Goal: Task Accomplishment & Management: Use online tool/utility

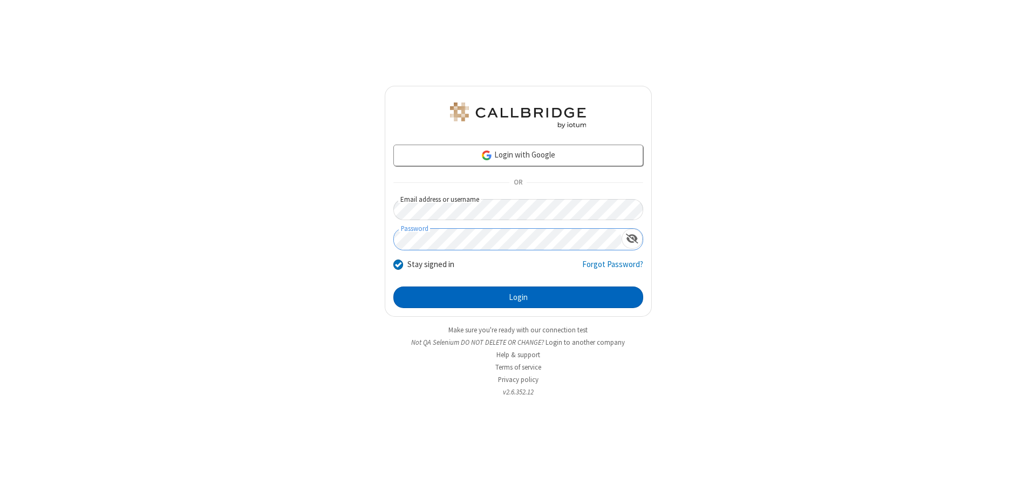
click at [518, 297] on button "Login" at bounding box center [518, 297] width 250 height 22
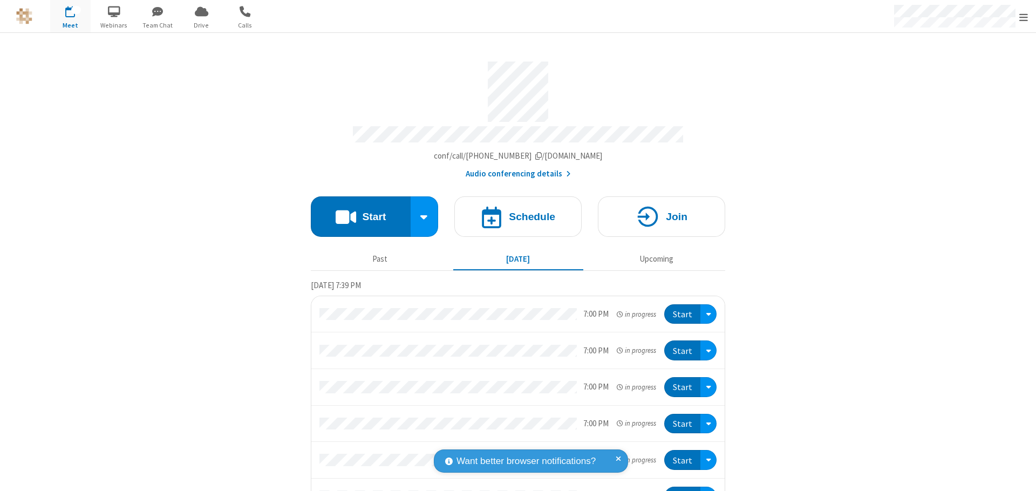
click at [356, 211] on button "Start" at bounding box center [361, 216] width 100 height 40
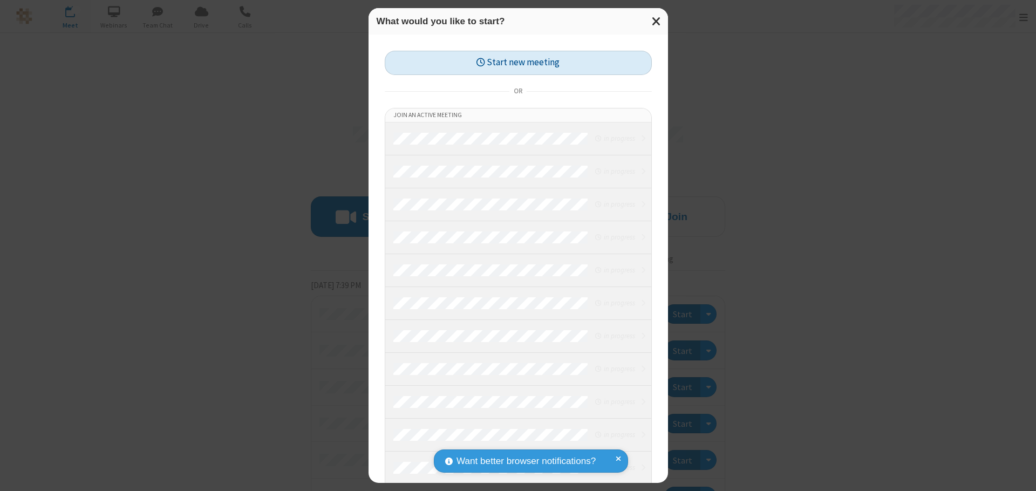
click at [518, 63] on button "Start new meeting" at bounding box center [518, 63] width 267 height 24
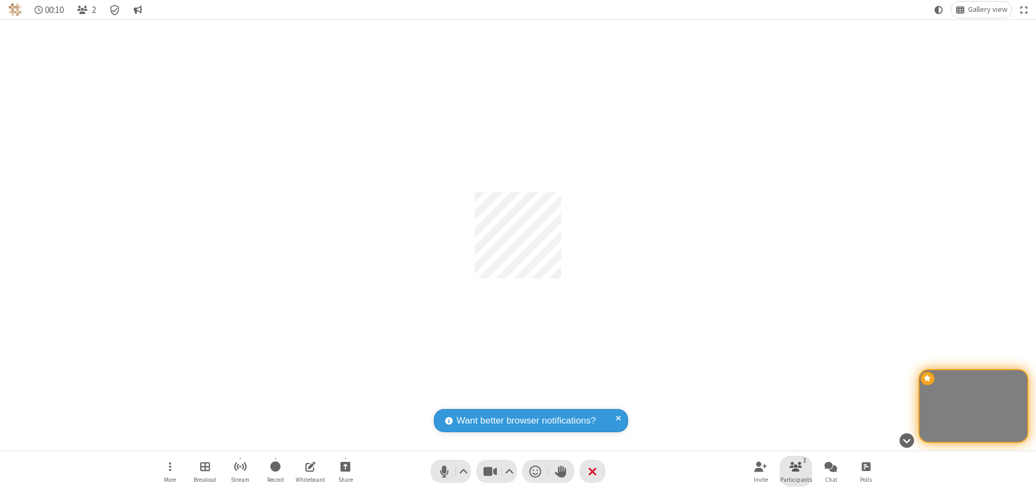
click at [796, 479] on span "Participants" at bounding box center [796, 479] width 32 height 6
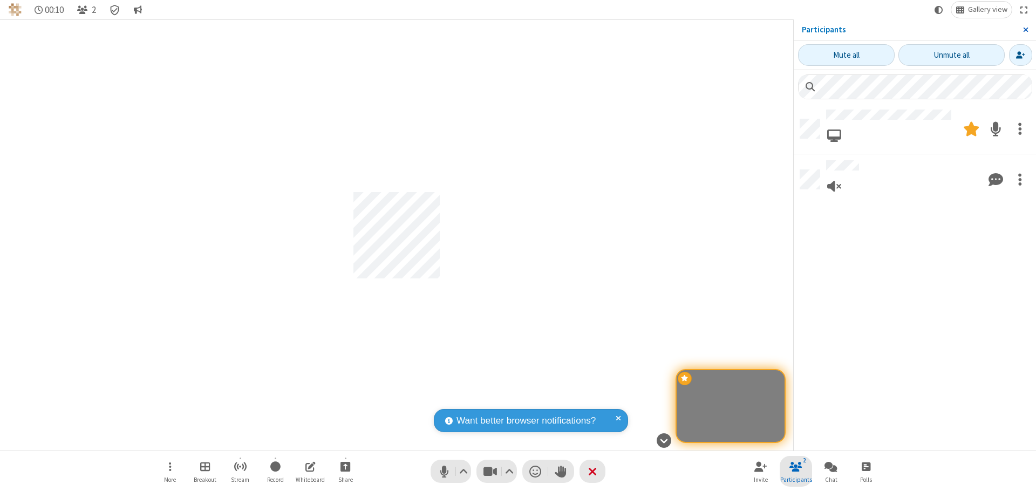
click at [1025, 30] on span "Close sidebar" at bounding box center [1025, 29] width 5 height 9
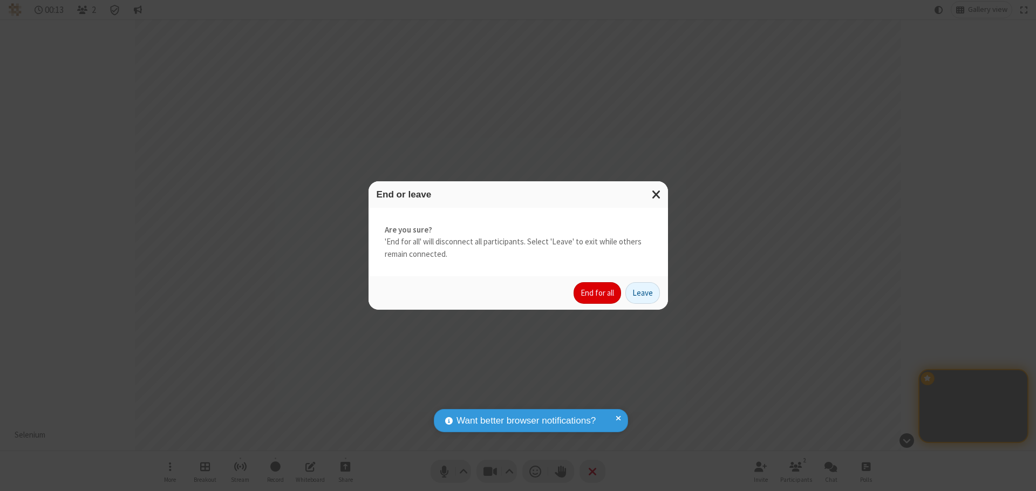
click at [598, 293] on button "End for all" at bounding box center [596, 293] width 47 height 22
